Goal: Task Accomplishment & Management: Manage account settings

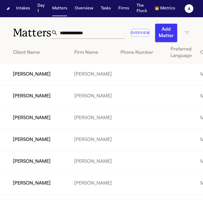
click at [75, 34] on input "text" at bounding box center [91, 33] width 67 height 12
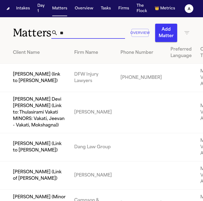
type input "*"
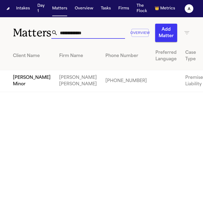
type input "**********"
click at [55, 85] on td "[PERSON_NAME] [PERSON_NAME]" at bounding box center [78, 81] width 46 height 22
click at [17, 86] on td "[PERSON_NAME] Minor" at bounding box center [27, 81] width 55 height 22
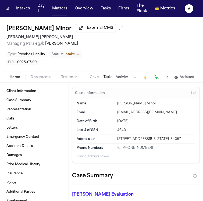
click at [110, 77] on button "Tasks" at bounding box center [108, 77] width 9 height 4
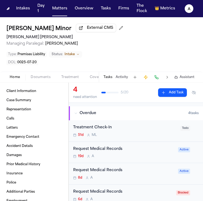
scroll to position [44, 0]
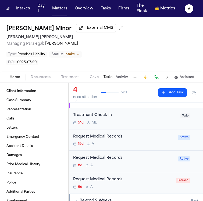
click at [126, 147] on div "Request Medical Records 19d A Active" at bounding box center [136, 141] width 134 height 22
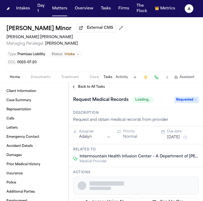
scroll to position [7, 0]
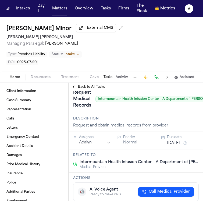
click at [78, 88] on span "Back to All Tasks" at bounding box center [91, 87] width 27 height 4
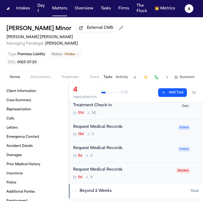
scroll to position [54, 0]
click at [144, 151] on div "Request Medical Records" at bounding box center [124, 148] width 102 height 6
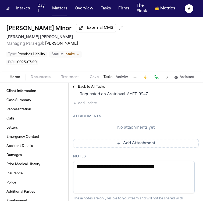
scroll to position [184, 0]
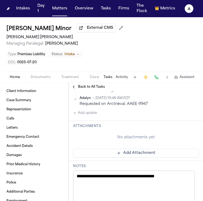
click at [91, 115] on button "Add update" at bounding box center [85, 113] width 24 height 6
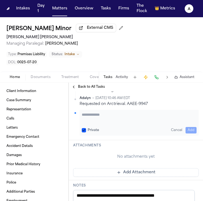
click at [91, 116] on textarea "Add your update" at bounding box center [139, 117] width 115 height 11
type textarea "**********"
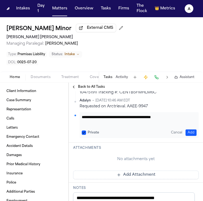
scroll to position [182, 0]
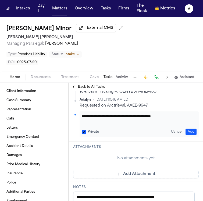
click at [86, 132] on div "Private" at bounding box center [90, 132] width 17 height 4
click at [84, 131] on button "Private" at bounding box center [84, 132] width 4 height 4
click at [190, 131] on button "Add" at bounding box center [191, 132] width 11 height 6
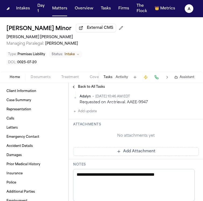
scroll to position [213, 0]
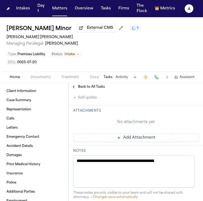
click at [168, 137] on button "Add Attachment" at bounding box center [136, 138] width 126 height 9
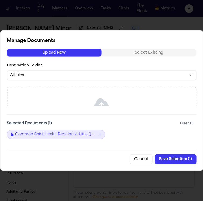
click at [179, 161] on button "Save Selection ( 1 )" at bounding box center [176, 160] width 42 height 10
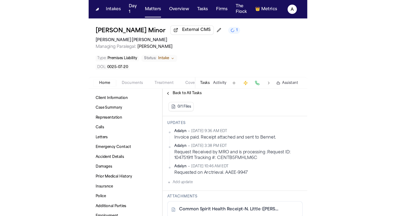
scroll to position [128, 0]
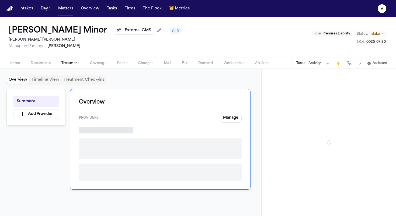
click at [68, 63] on span "Treatment" at bounding box center [70, 63] width 18 height 4
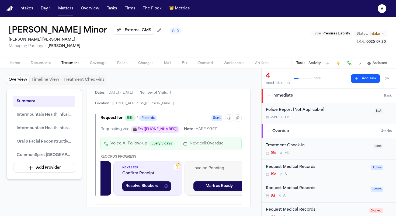
scroll to position [0, 132]
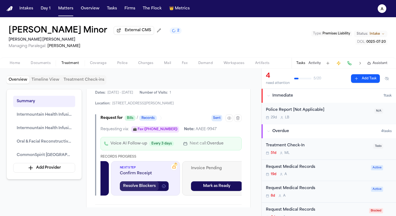
click at [147, 182] on button "Resolve Blockers" at bounding box center [139, 187] width 39 height 10
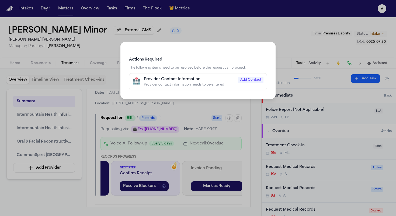
click at [253, 81] on span "Add Contact" at bounding box center [250, 80] width 25 height 6
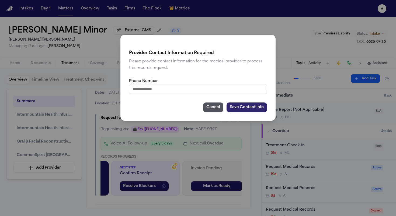
click at [245, 107] on button "Save Contact Info" at bounding box center [247, 108] width 40 height 10
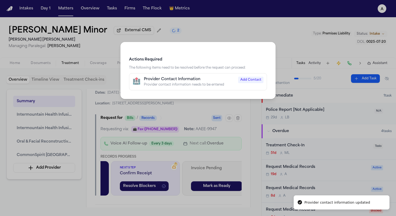
click at [251, 82] on span "Add Contact" at bounding box center [250, 80] width 25 height 6
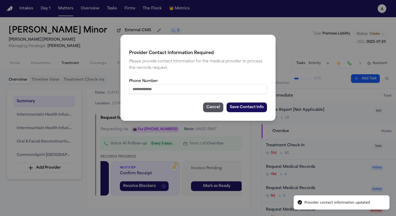
click at [167, 89] on input "Phone Number" at bounding box center [198, 89] width 138 height 10
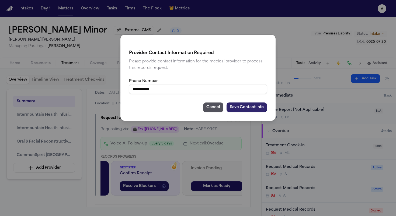
type input "**********"
click at [249, 111] on button "Save Contact Info" at bounding box center [247, 108] width 40 height 10
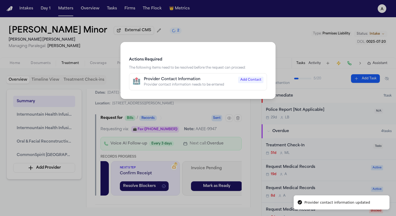
click at [246, 103] on div "Actions Required The following items need to be resolved before the request can…" at bounding box center [198, 108] width 396 height 216
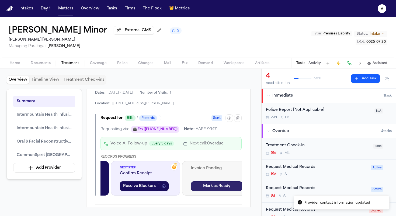
click at [224, 182] on button "Mark as Ready" at bounding box center [216, 187] width 51 height 10
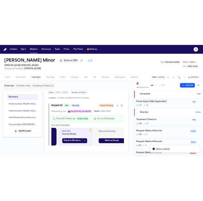
scroll to position [0, 274]
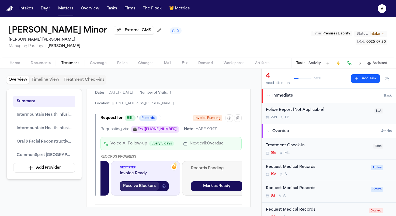
click at [151, 182] on button "Resolve Blockers" at bounding box center [139, 187] width 39 height 10
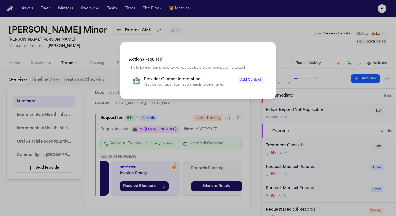
click at [252, 80] on span "Add Contact" at bounding box center [250, 80] width 25 height 6
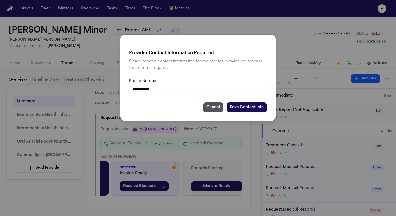
drag, startPoint x: 197, startPoint y: 93, endPoint x: 109, endPoint y: 92, distance: 88.4
click at [109, 92] on div "**********" at bounding box center [198, 108] width 396 height 216
drag, startPoint x: 159, startPoint y: 92, endPoint x: 117, endPoint y: 91, distance: 41.8
click at [117, 91] on div "**********" at bounding box center [198, 108] width 396 height 216
type input "**********"
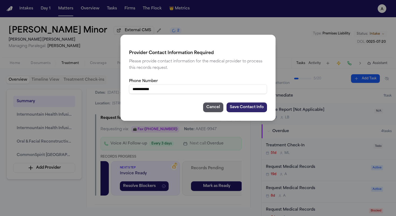
click at [259, 107] on button "Save Contact Info" at bounding box center [247, 108] width 40 height 10
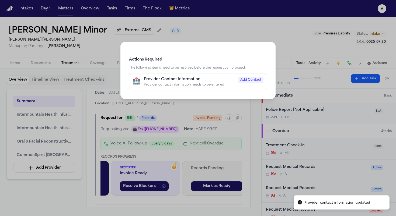
click at [174, 80] on div "Provider Contact Information" at bounding box center [189, 79] width 91 height 5
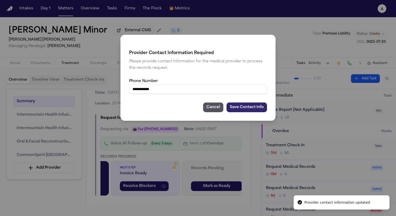
click at [249, 107] on button "Save Contact Info" at bounding box center [247, 108] width 40 height 10
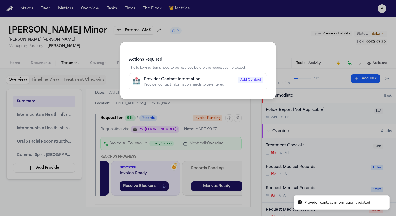
click at [196, 178] on div "Actions Required The following items need to be resolved before the request can…" at bounding box center [198, 108] width 396 height 216
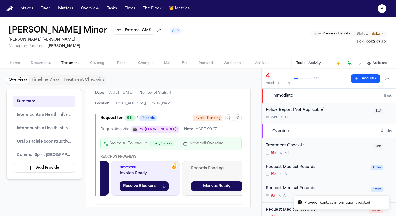
click at [165, 171] on span "Invoice Ready" at bounding box center [145, 173] width 51 height 5
click at [150, 171] on span "Invoice Ready" at bounding box center [145, 173] width 51 height 5
click at [143, 182] on button "Resolve Blockers" at bounding box center [139, 187] width 39 height 10
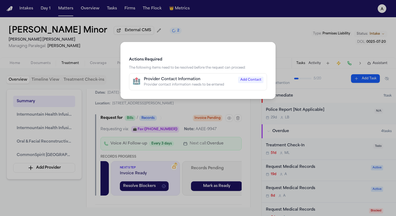
click at [247, 80] on span "Add Contact" at bounding box center [250, 80] width 25 height 6
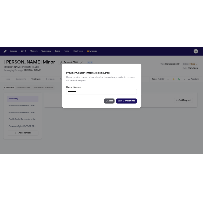
scroll to position [1265, 0]
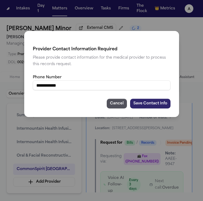
click at [154, 104] on button "Save Contact Info" at bounding box center [150, 104] width 40 height 10
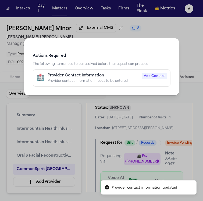
click at [105, 145] on div "Actions Required The following items need to be resolved before the request can…" at bounding box center [101, 100] width 203 height 201
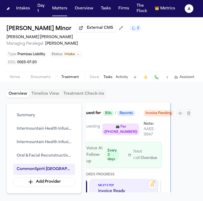
scroll to position [1298, 22]
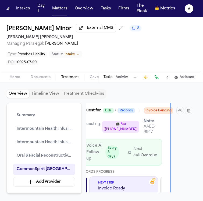
click at [154, 178] on span "?" at bounding box center [154, 179] width 1 height 3
click at [154, 180] on icon at bounding box center [152, 182] width 4 height 4
click at [150, 180] on div "?" at bounding box center [152, 182] width 4 height 4
click at [154, 181] on rect at bounding box center [152, 182] width 3 height 2
click at [72, 9] on div "Intakes Day 1 Matters Overview Tasks Firms The Flock 👑 Metrics" at bounding box center [96, 8] width 164 height 15
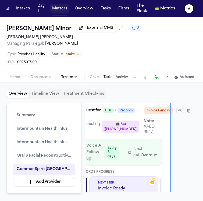
click at [60, 11] on button "Matters" at bounding box center [59, 9] width 19 height 10
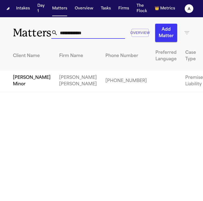
drag, startPoint x: 89, startPoint y: 31, endPoint x: 12, endPoint y: 31, distance: 77.3
click at [12, 31] on div "**********" at bounding box center [101, 29] width 203 height 25
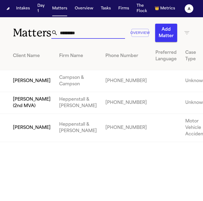
type input "*********"
click at [26, 142] on td "[PERSON_NAME]" at bounding box center [27, 128] width 55 height 28
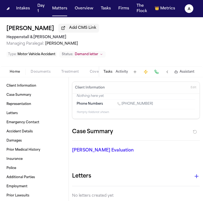
click at [105, 72] on button "Tasks" at bounding box center [108, 72] width 9 height 4
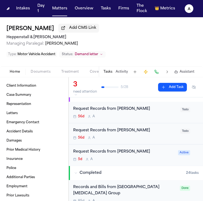
scroll to position [46, 0]
click at [153, 152] on div "Request Records from [PERSON_NAME]" at bounding box center [124, 152] width 102 height 6
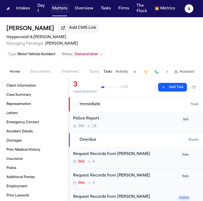
click at [62, 11] on button "Matters" at bounding box center [59, 9] width 19 height 10
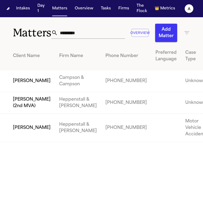
click at [24, 112] on td "[PERSON_NAME] (2nd MVA)" at bounding box center [27, 103] width 55 height 22
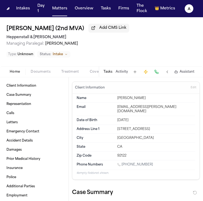
click at [108, 76] on div "Tasks Activity Assistant" at bounding box center [149, 72] width 100 height 11
click at [109, 71] on button "Tasks" at bounding box center [108, 72] width 9 height 4
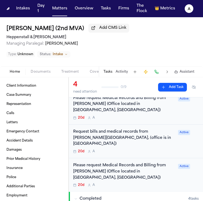
scroll to position [81, 0]
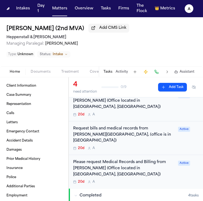
click at [148, 146] on div "20d A" at bounding box center [124, 148] width 102 height 4
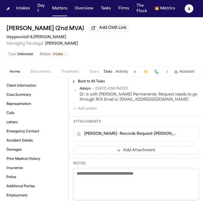
scroll to position [259, 0]
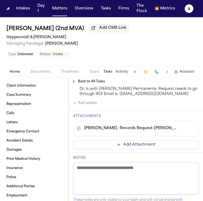
click at [157, 131] on link "[PERSON_NAME]- Records Request-[PERSON_NAME].pdf" at bounding box center [130, 128] width 93 height 5
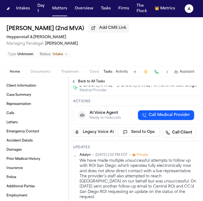
scroll to position [0, 0]
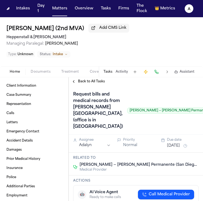
click at [96, 81] on span "Back to All Tasks" at bounding box center [91, 81] width 27 height 4
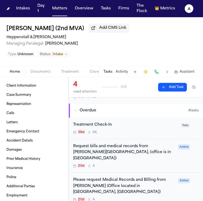
scroll to position [33, 0]
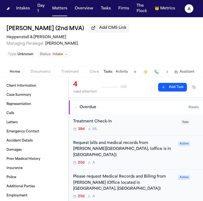
click at [151, 150] on div "Request bills and medical records from [PERSON_NAME][GEOGRAPHIC_DATA], (office …" at bounding box center [124, 149] width 102 height 18
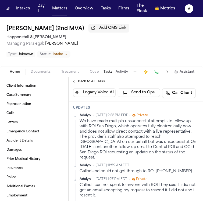
scroll to position [120, 0]
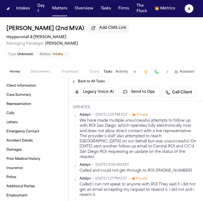
click at [77, 81] on button "Back to All Tasks" at bounding box center [88, 81] width 39 height 4
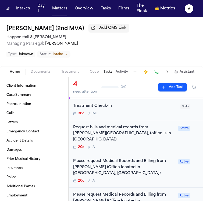
scroll to position [63, 0]
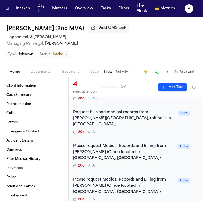
click at [143, 157] on div "Please request Medical Records and Billing from [PERSON_NAME] (Office located i…" at bounding box center [136, 156] width 134 height 34
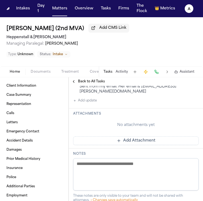
scroll to position [279, 0]
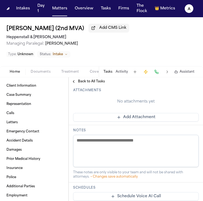
click at [95, 81] on button "Add update" at bounding box center [85, 77] width 24 height 6
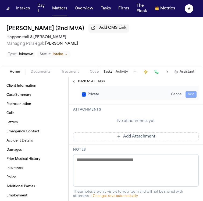
click at [101, 87] on textarea "Add your update" at bounding box center [139, 81] width 115 height 11
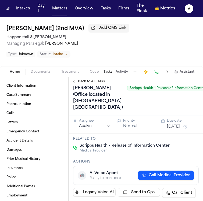
scroll to position [0, 0]
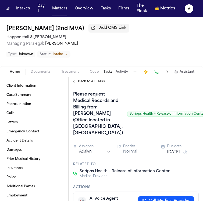
type textarea "********"
click at [95, 81] on span "Back to All Tasks" at bounding box center [91, 81] width 27 height 4
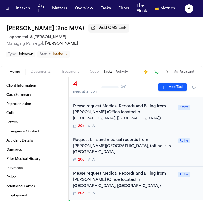
scroll to position [70, 0]
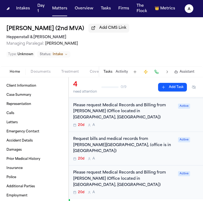
click at [143, 157] on div "20d A" at bounding box center [124, 159] width 102 height 4
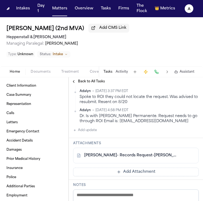
scroll to position [232, 0]
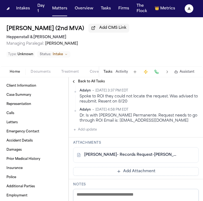
click at [95, 133] on button "Add update" at bounding box center [85, 130] width 24 height 6
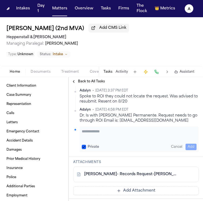
click at [95, 140] on textarea "Add your update" at bounding box center [139, 134] width 115 height 11
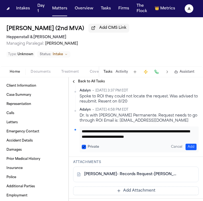
scroll to position [6, 0]
type textarea "**********"
click at [85, 149] on button "Private" at bounding box center [84, 147] width 4 height 4
click at [187, 150] on button "Add" at bounding box center [191, 147] width 11 height 6
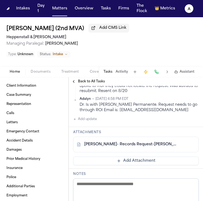
scroll to position [275, 0]
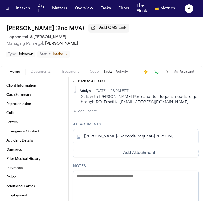
click at [138, 158] on button "Add Attachment" at bounding box center [136, 153] width 126 height 9
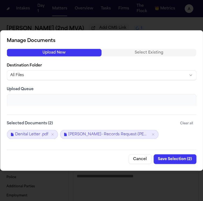
click at [179, 158] on button "Save Selection ( 2 )" at bounding box center [175, 160] width 43 height 10
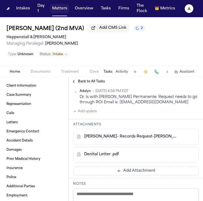
click at [66, 12] on button "Matters" at bounding box center [59, 9] width 19 height 10
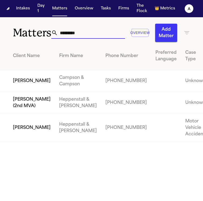
drag, startPoint x: 91, startPoint y: 31, endPoint x: 19, endPoint y: 28, distance: 71.2
click at [19, 28] on div "Matters ********* Overview Add Matter" at bounding box center [101, 29] width 203 height 25
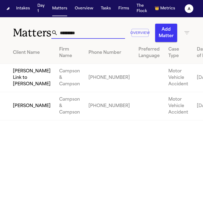
type input "*********"
click at [23, 120] on td "[PERSON_NAME]" at bounding box center [27, 106] width 55 height 28
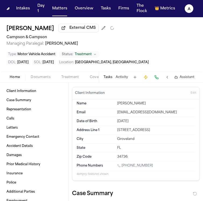
click at [109, 54] on div "Type : Motor Vehicle Accident Status: Treatment" at bounding box center [101, 54] width 190 height 7
click at [109, 76] on button "Tasks" at bounding box center [108, 77] width 9 height 4
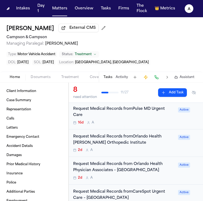
scroll to position [93, 0]
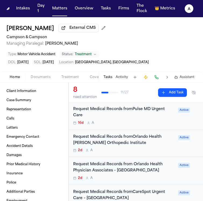
click at [127, 126] on div "Request Medical Records fromPulse MD Urgent Care 16d A Active" at bounding box center [136, 116] width 134 height 28
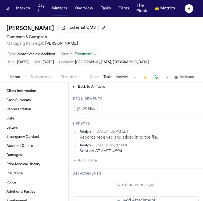
scroll to position [189, 0]
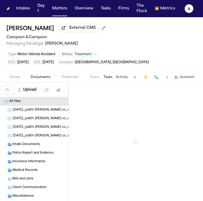
click at [45, 78] on span "Documents" at bounding box center [41, 77] width 20 height 4
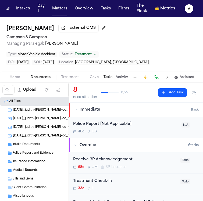
click at [26, 169] on span "Medical Records" at bounding box center [24, 170] width 25 height 5
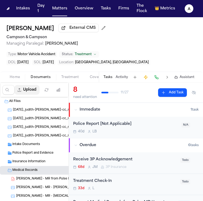
click at [31, 89] on button "Upload" at bounding box center [27, 90] width 25 height 10
select select "**********"
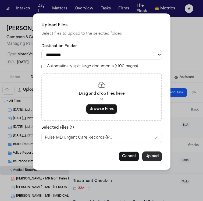
click at [150, 158] on button "Upload" at bounding box center [153, 157] width 20 height 10
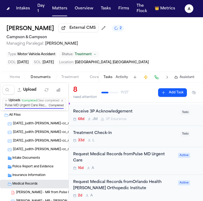
scroll to position [64, 0]
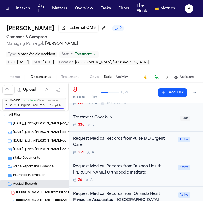
click at [123, 146] on div "Request Medical Records fromPulse MD Urgent Care" at bounding box center [124, 142] width 102 height 12
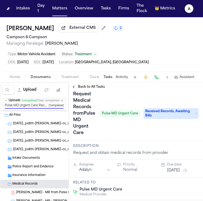
scroll to position [6, 0]
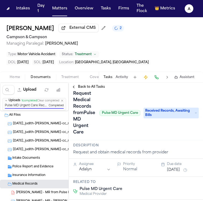
click at [179, 169] on button "[DATE]" at bounding box center [173, 170] width 13 height 5
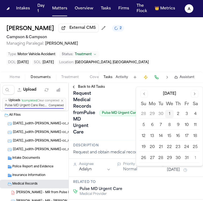
click at [171, 115] on button "1" at bounding box center [169, 114] width 9 height 9
click at [117, 121] on div "Request Medical Records fromPulse MD Urgent Care Pulse MD Urgent Care" at bounding box center [106, 112] width 67 height 47
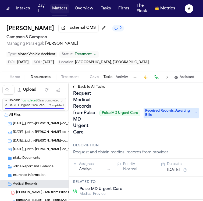
click at [64, 13] on button "Matters" at bounding box center [59, 9] width 19 height 10
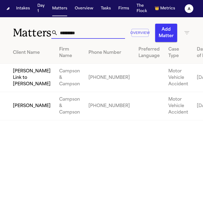
drag, startPoint x: 91, startPoint y: 36, endPoint x: 32, endPoint y: 33, distance: 58.6
click at [32, 33] on div "Matters ********* Overview Add Matter" at bounding box center [101, 29] width 203 height 25
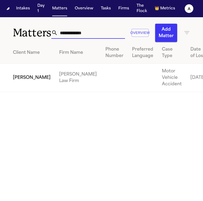
type input "**********"
click at [25, 86] on td "[PERSON_NAME]" at bounding box center [27, 78] width 55 height 28
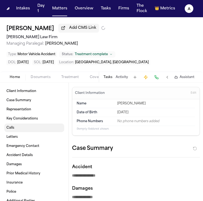
type textarea "*"
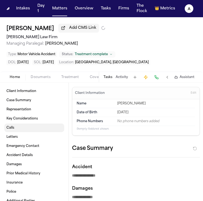
type textarea "*"
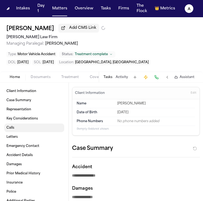
type textarea "*"
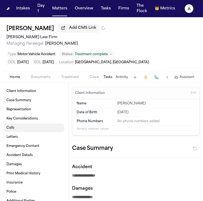
type textarea "*"
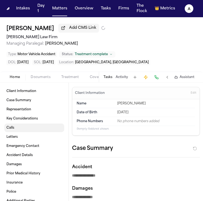
type textarea "*"
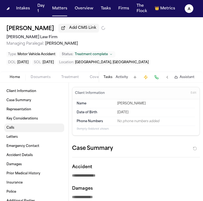
type textarea "*"
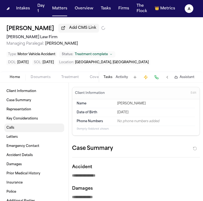
type textarea "*"
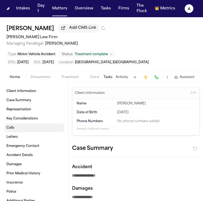
type textarea "*"
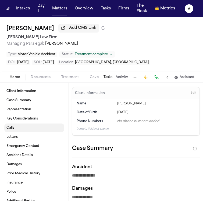
type textarea "*"
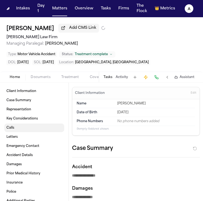
type textarea "*"
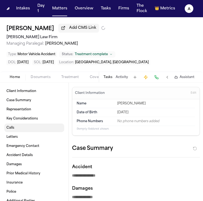
type textarea "*"
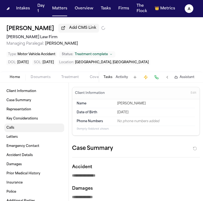
type textarea "*"
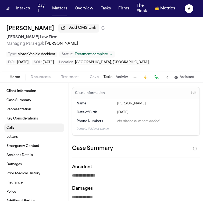
type textarea "*"
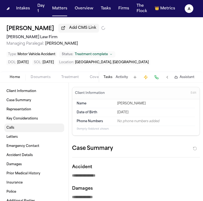
type textarea "*"
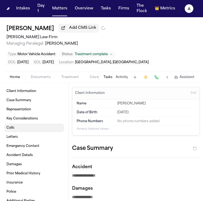
type textarea "*"
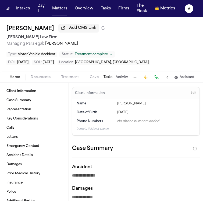
type textarea "*"
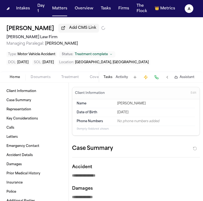
type textarea "*"
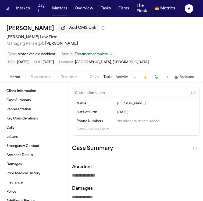
type textarea "*"
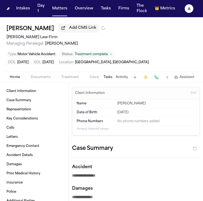
type textarea "*"
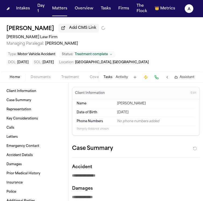
type textarea "*"
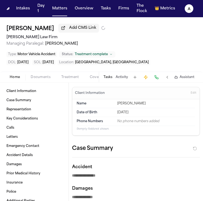
type textarea "*"
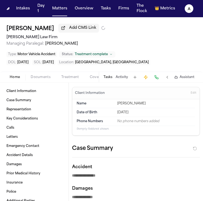
type textarea "*"
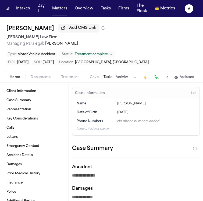
type textarea "*"
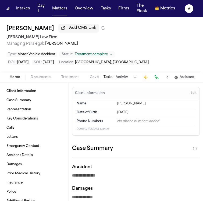
type textarea "*"
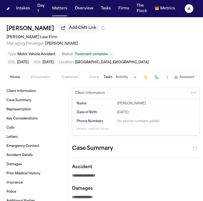
type textarea "*"
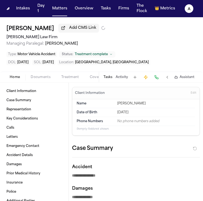
type textarea "*"
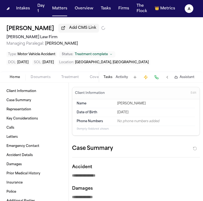
type textarea "*"
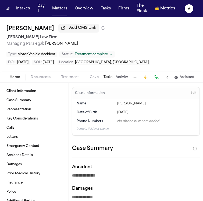
type textarea "*"
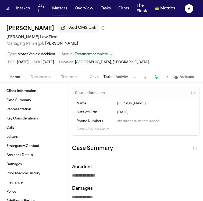
type textarea "*"
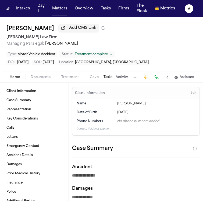
type textarea "*"
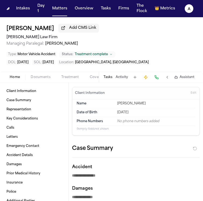
type textarea "*"
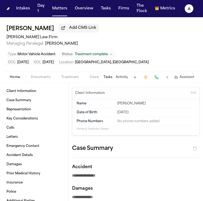
type textarea "*"
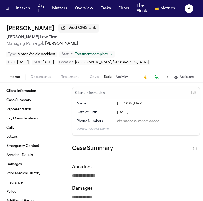
type textarea "*"
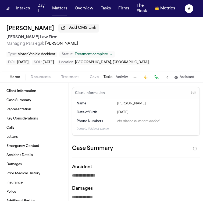
type textarea "*"
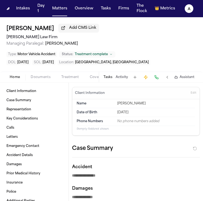
type textarea "*"
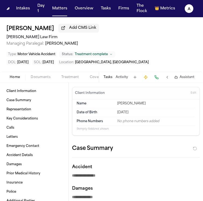
type textarea "*"
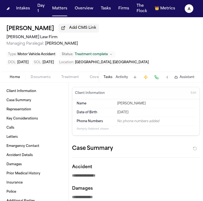
type textarea "*"
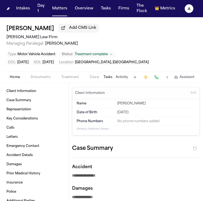
type textarea "*"
